Goal: Information Seeking & Learning: Learn about a topic

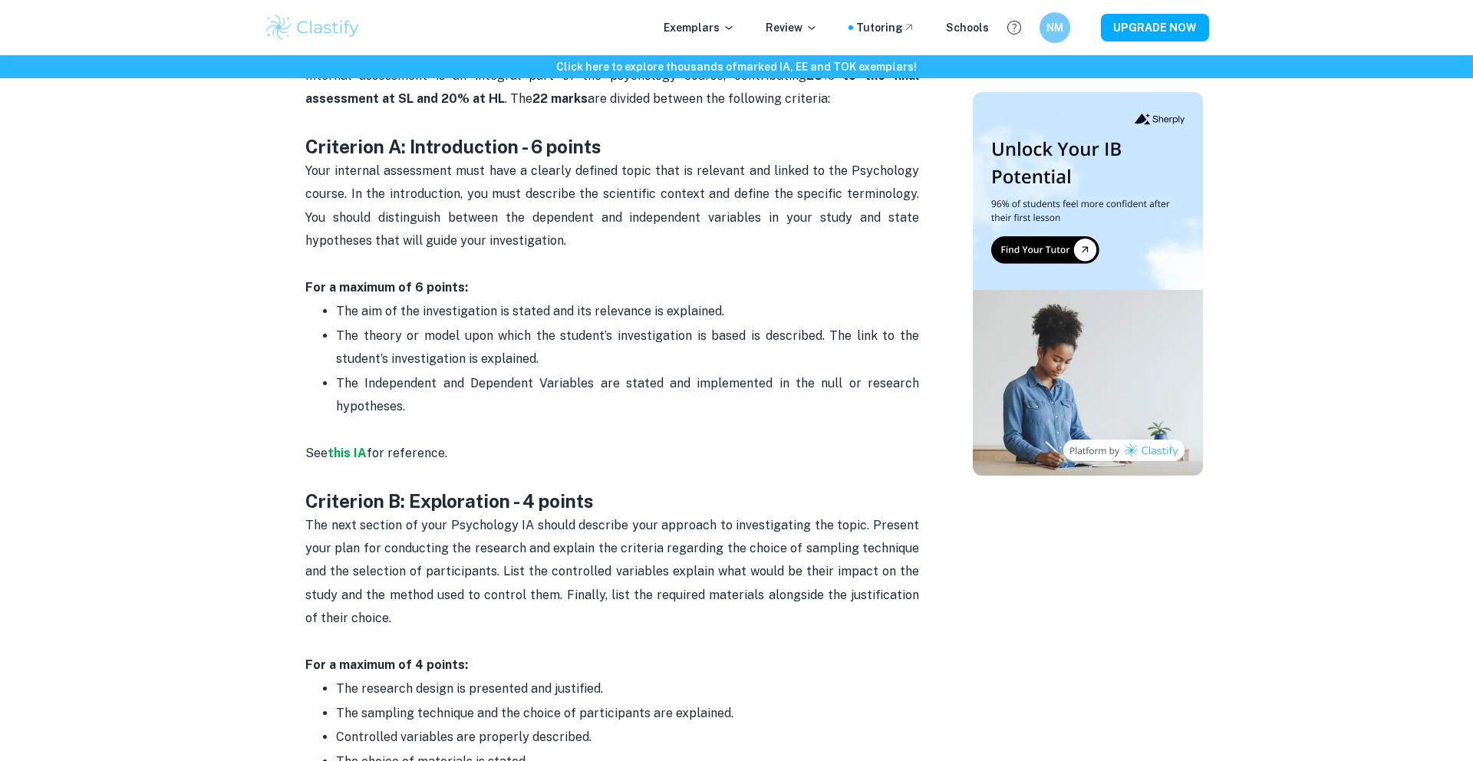
scroll to position [710, 0]
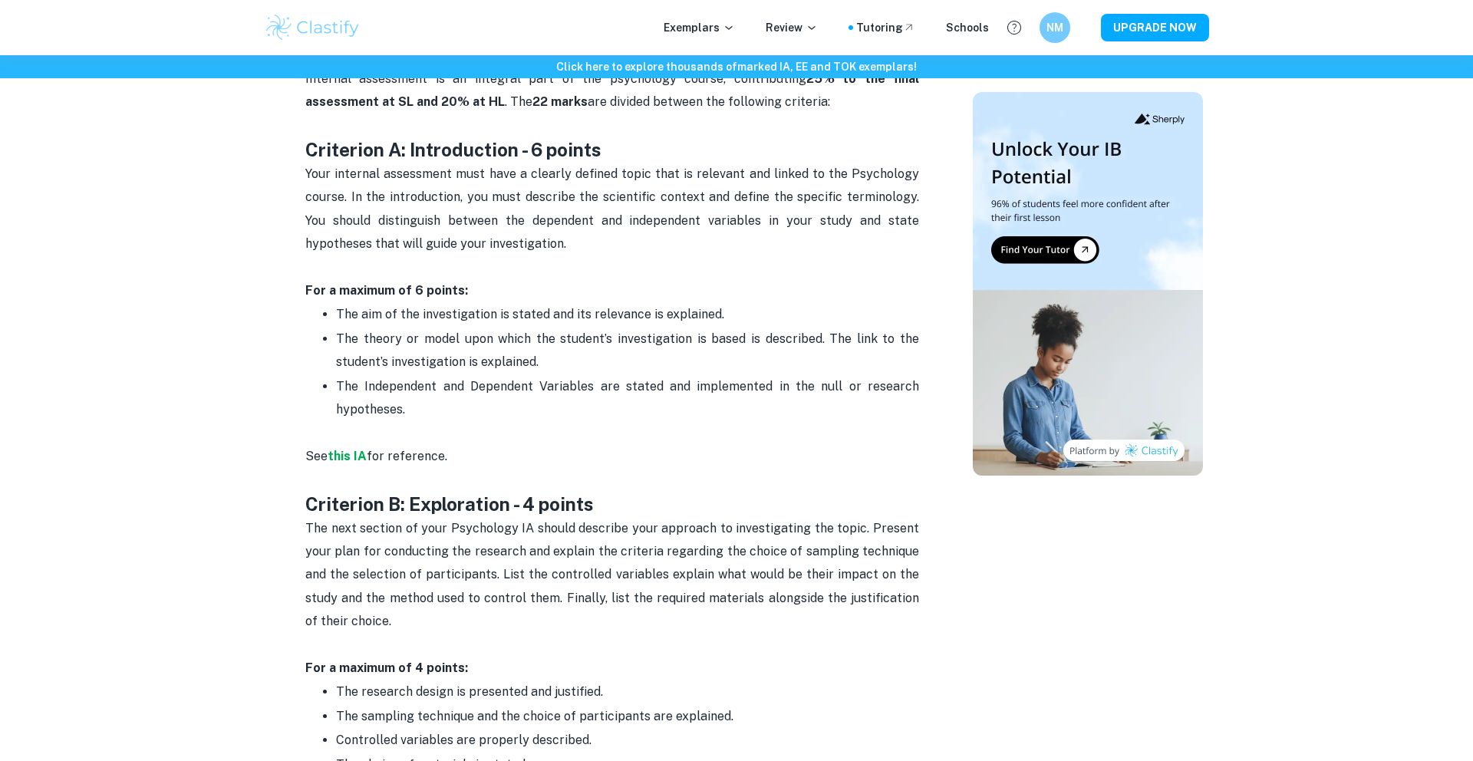
click at [351, 316] on span "The aim of the investigation is stated and its relevance is explained." at bounding box center [530, 314] width 388 height 15
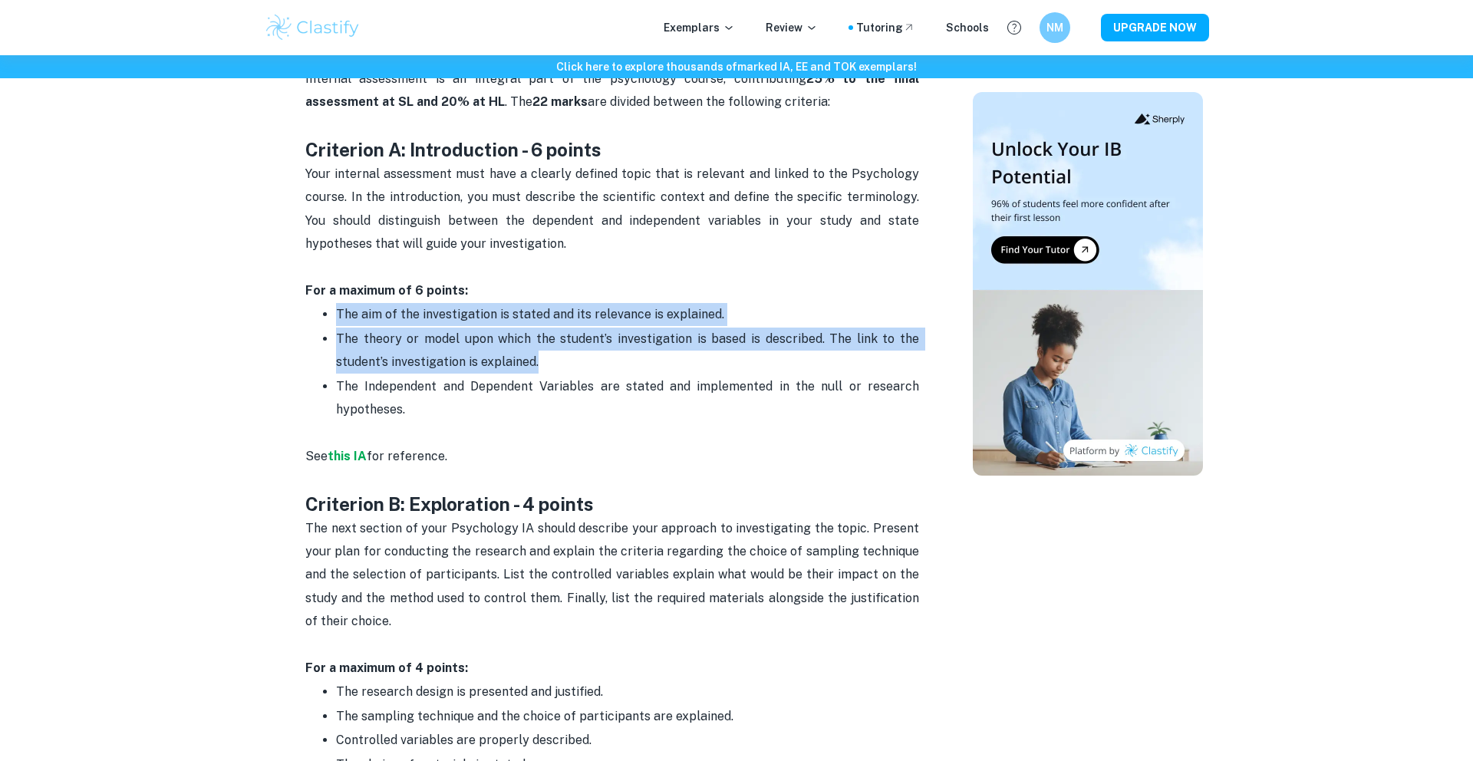
drag, startPoint x: 351, startPoint y: 316, endPoint x: 598, endPoint y: 368, distance: 251.7
click at [598, 368] on ul "The aim of the investigation is stated and its relevance is explained. The theo…" at bounding box center [612, 361] width 614 height 119
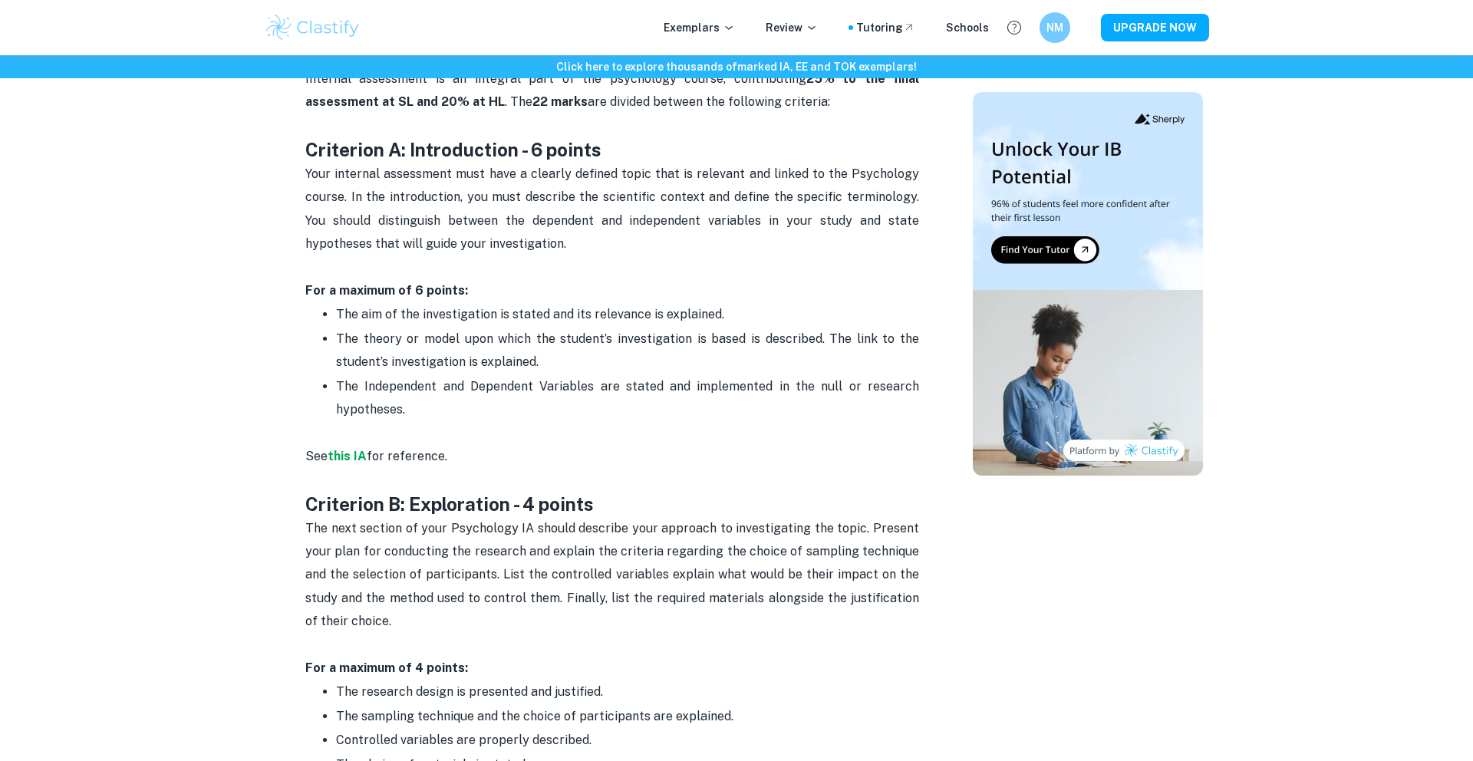
click at [344, 381] on span "The Independent and Dependent Variables are stated and implemented in the null …" at bounding box center [629, 398] width 586 height 38
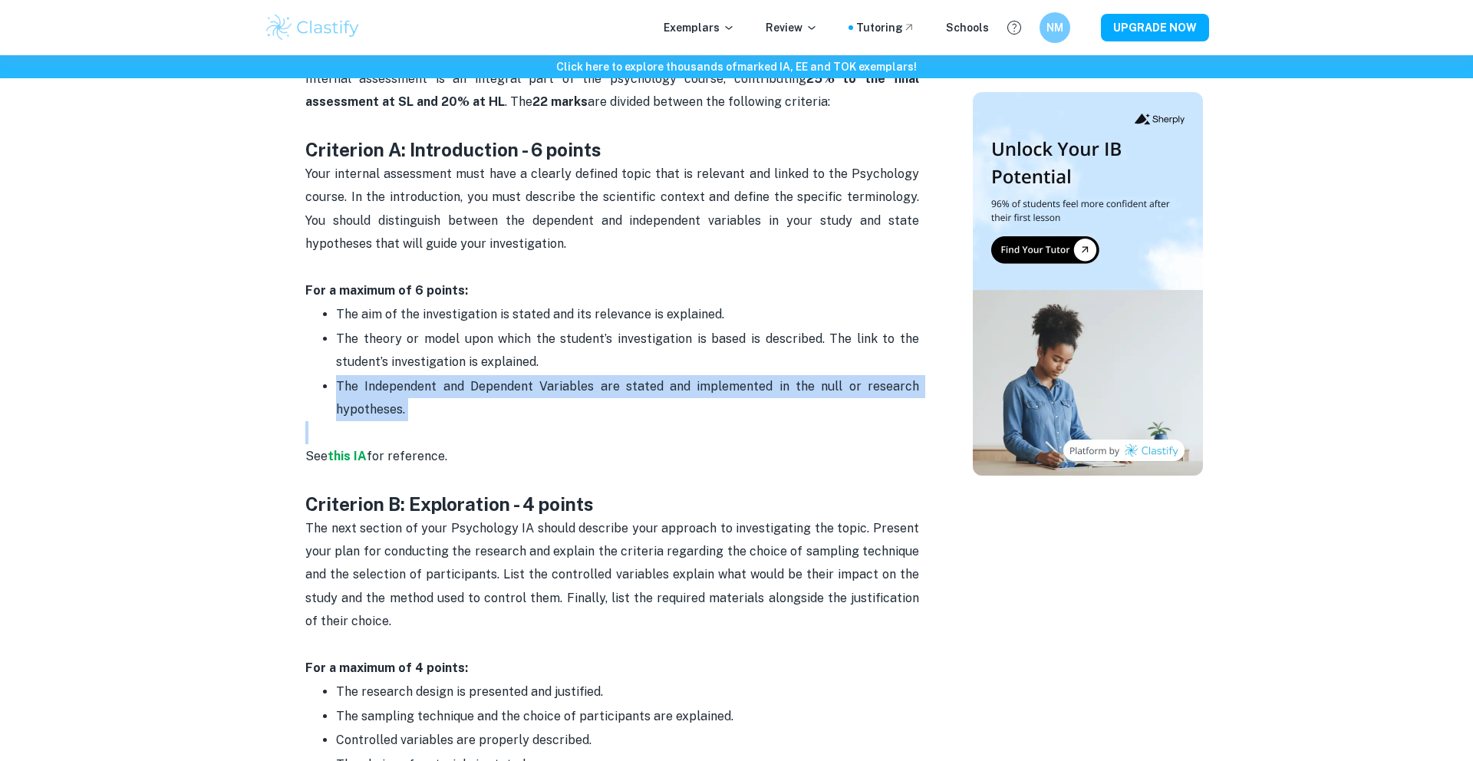
drag, startPoint x: 344, startPoint y: 381, endPoint x: 498, endPoint y: 409, distance: 156.6
click at [498, 409] on p "The Independent and Dependent Variables are stated and implemented in the null …" at bounding box center [627, 398] width 583 height 47
click at [350, 453] on strong "this IA" at bounding box center [347, 456] width 39 height 15
click at [506, 420] on p "The Independent and Dependent Variables are stated and implemented in the null …" at bounding box center [627, 398] width 583 height 47
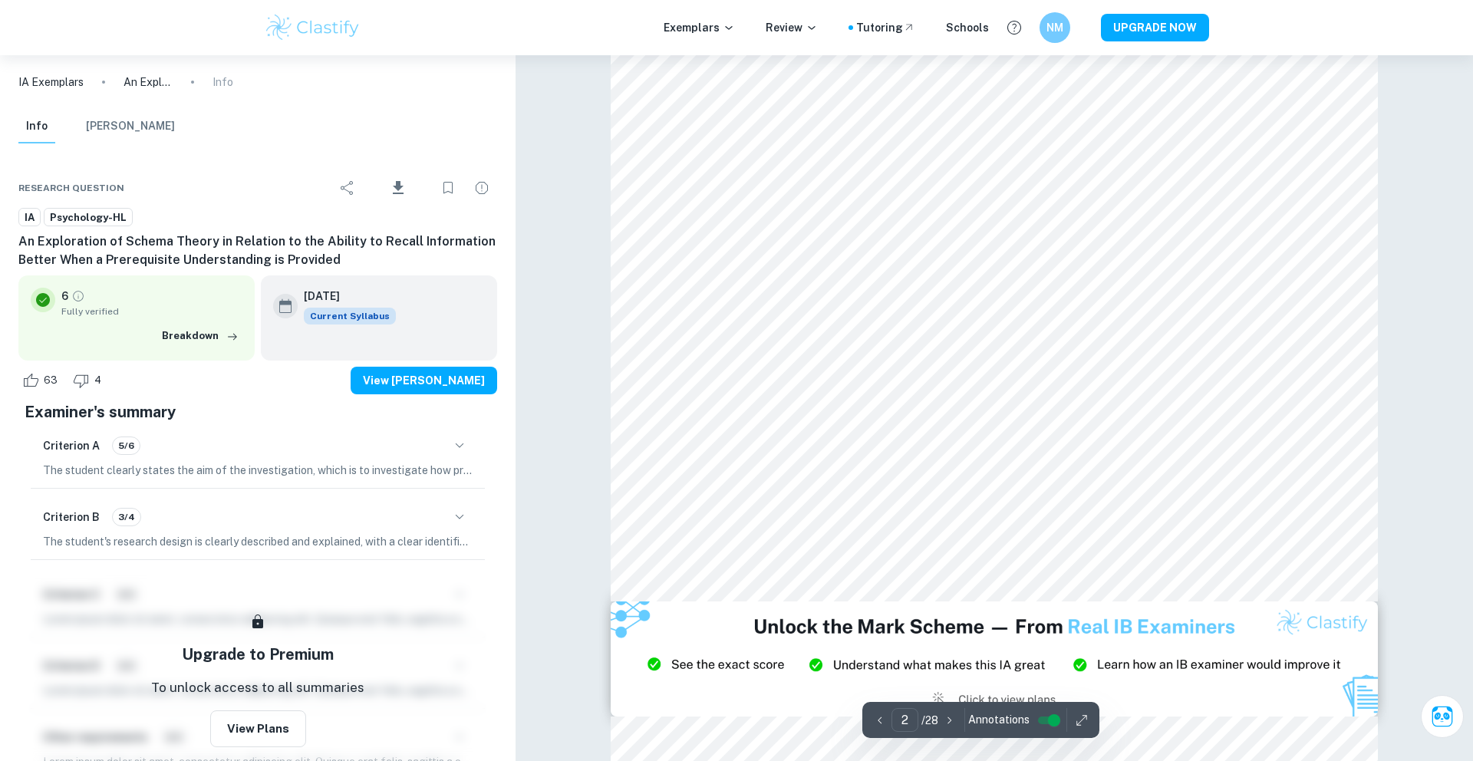
scroll to position [1131, 0]
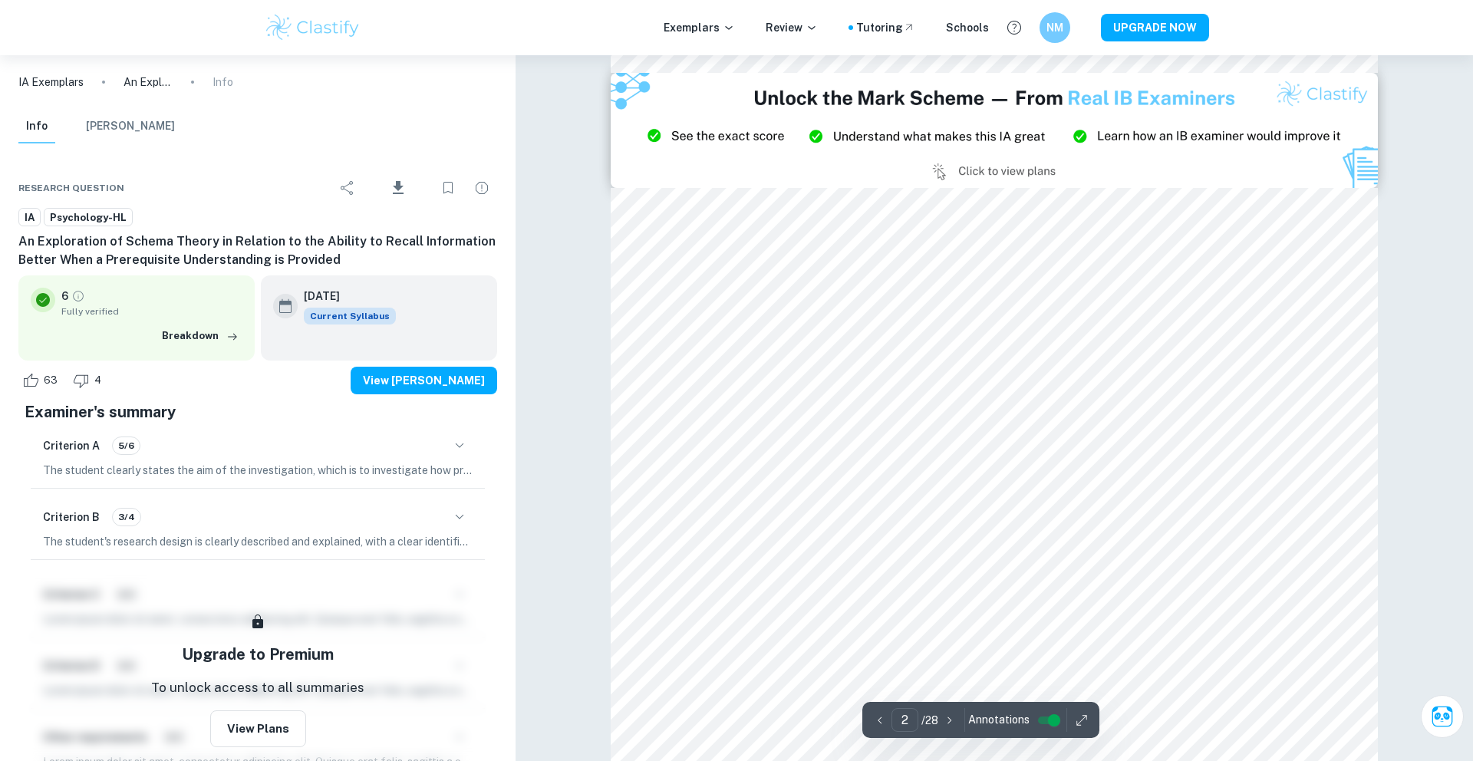
type input "3"
